Goal: Navigation & Orientation: Find specific page/section

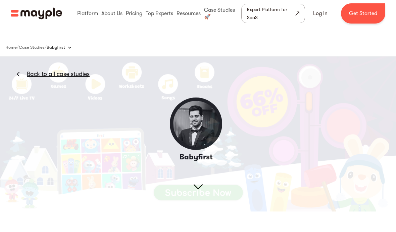
click at [221, 81] on img at bounding box center [198, 133] width 396 height 155
click at [204, 109] on img at bounding box center [198, 133] width 396 height 155
click at [202, 81] on img at bounding box center [198, 133] width 396 height 155
click at [285, 97] on img at bounding box center [198, 133] width 396 height 155
click at [204, 112] on img at bounding box center [198, 133] width 396 height 155
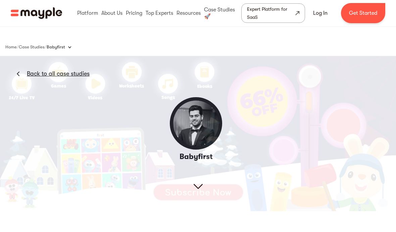
scroll to position [1, 0]
click at [270, 101] on img at bounding box center [198, 133] width 396 height 155
click at [270, 96] on img at bounding box center [198, 133] width 396 height 155
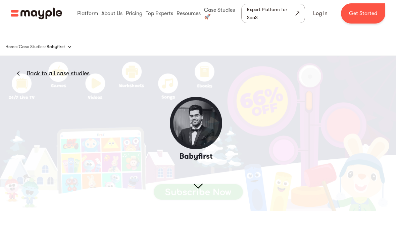
click at [326, 106] on img at bounding box center [198, 133] width 396 height 155
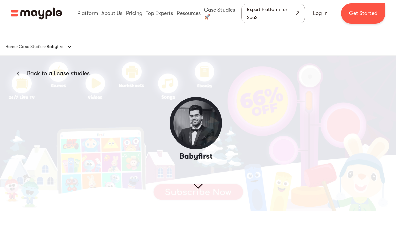
click at [202, 133] on img at bounding box center [198, 133] width 396 height 155
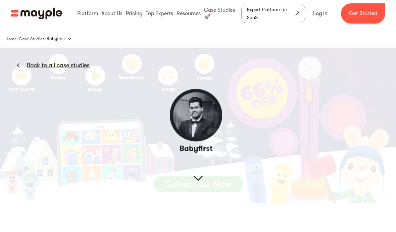
scroll to position [9, 0]
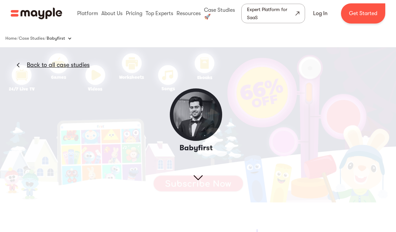
click at [56, 63] on link "Back to all case studies" at bounding box center [58, 65] width 63 height 8
